Goal: Transaction & Acquisition: Purchase product/service

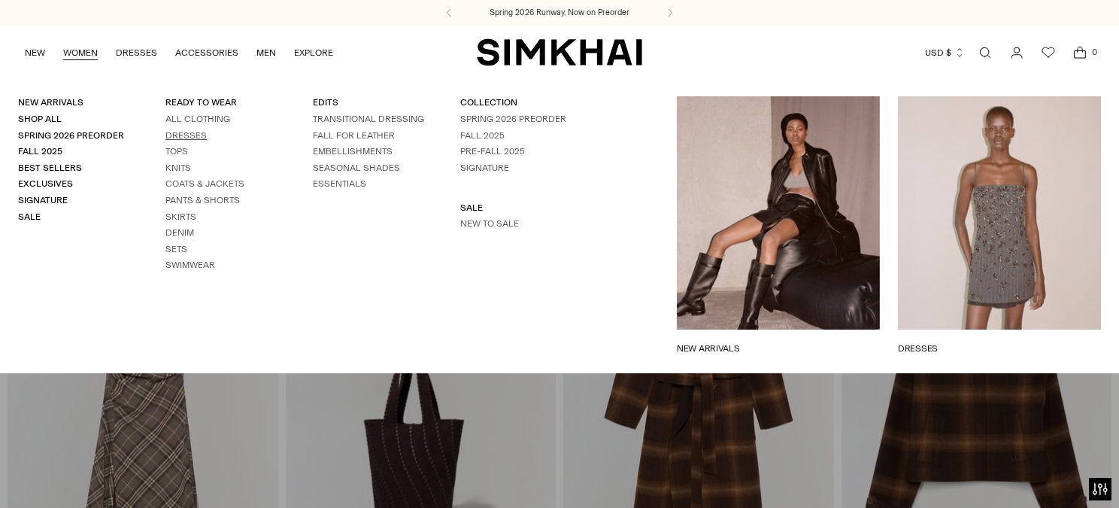
click at [192, 135] on link "Dresses" at bounding box center [186, 135] width 41 height 11
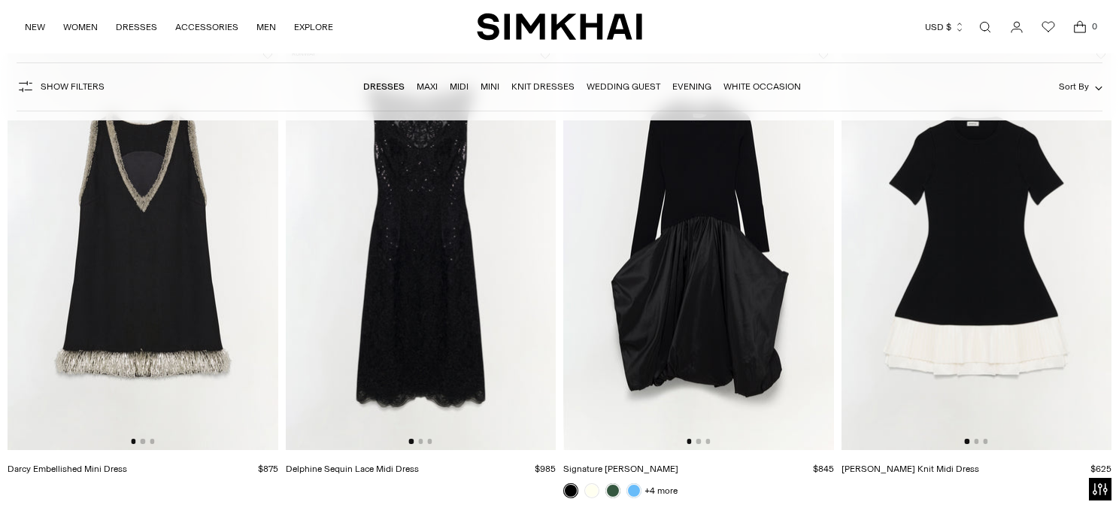
scroll to position [1639, 0]
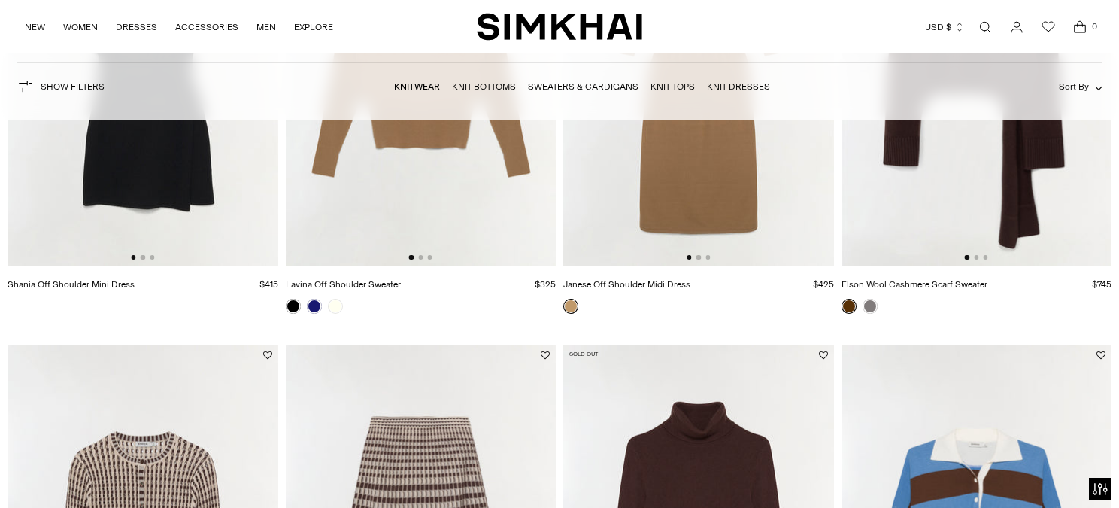
scroll to position [451, 0]
